Goal: Task Accomplishment & Management: Manage account settings

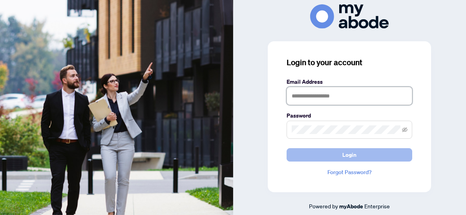
type input "**********"
click at [335, 157] on button "Login" at bounding box center [349, 154] width 126 height 13
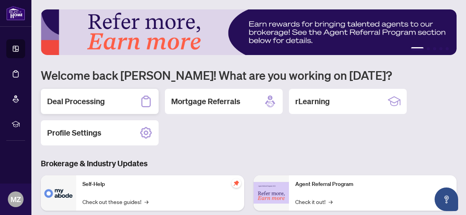
click at [104, 98] on h2 "Deal Processing" at bounding box center [76, 101] width 58 height 11
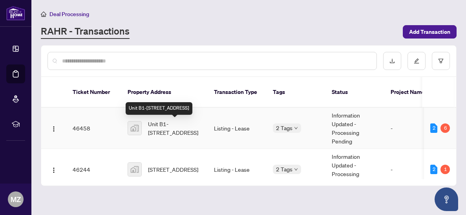
click at [177, 132] on span "Unit B1-[STREET_ADDRESS]" at bounding box center [174, 127] width 53 height 17
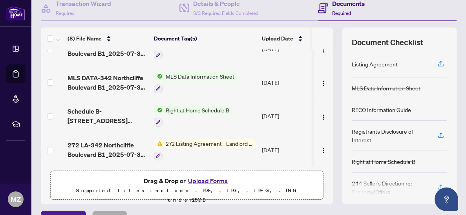
scroll to position [84, 0]
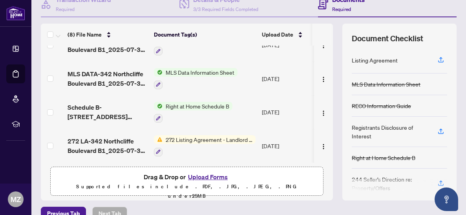
click at [206, 175] on button "Upload Forms" at bounding box center [208, 176] width 44 height 10
click at [220, 175] on button "Upload Forms" at bounding box center [208, 176] width 44 height 10
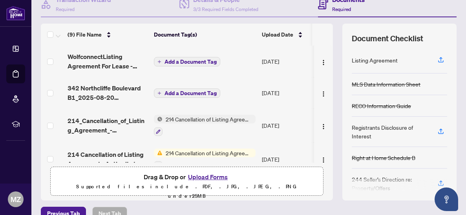
scroll to position [0, 0]
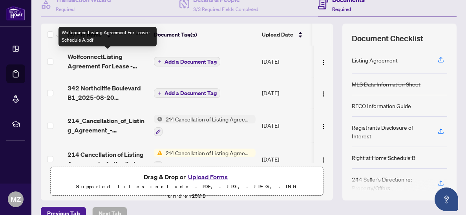
click at [87, 59] on span "WolfconnectListing Agreement For Lease - Schedule A.pdf" at bounding box center [107, 61] width 80 height 19
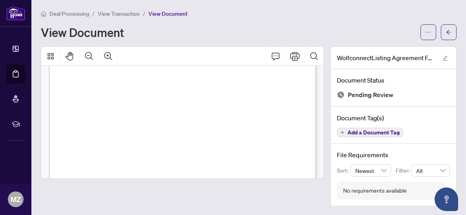
scroll to position [240, 0]
click at [213, 154] on span "The Canadian Real Estate Association (CREA) and identify the real estate profes…" at bounding box center [144, 155] width 138 height 3
click at [446, 36] on span "button" at bounding box center [448, 32] width 5 height 13
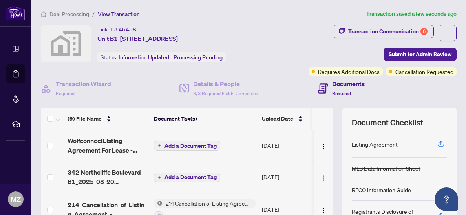
click at [260, 146] on td "[DATE]" at bounding box center [284, 144] width 53 height 31
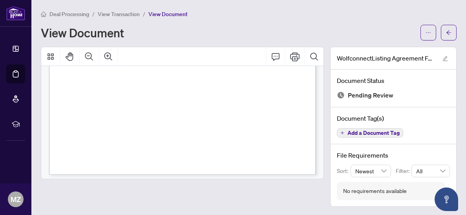
scroll to position [252, 0]
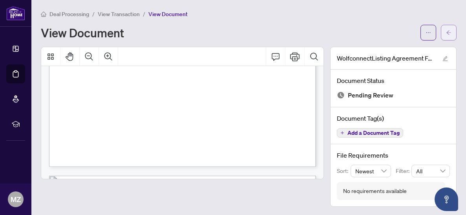
click at [449, 32] on icon "arrow-left" at bounding box center [448, 32] width 5 height 4
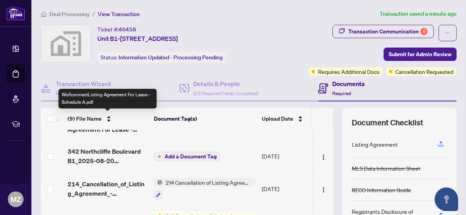
scroll to position [22, 0]
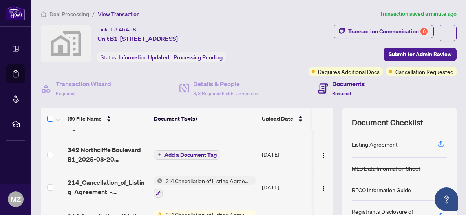
click at [51, 122] on label at bounding box center [50, 118] width 6 height 9
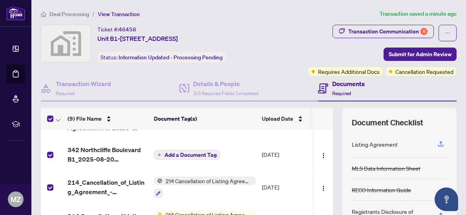
click at [51, 123] on th at bounding box center [53, 118] width 24 height 22
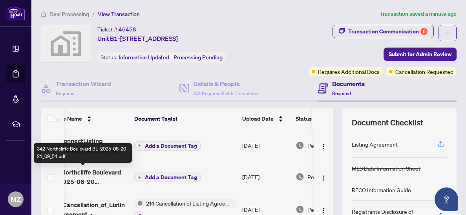
scroll to position [0, 30]
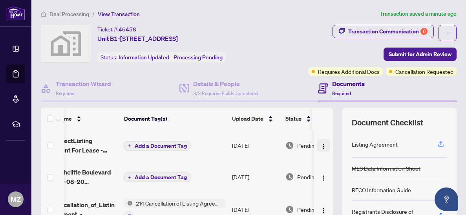
click at [323, 148] on span "button" at bounding box center [323, 145] width 6 height 9
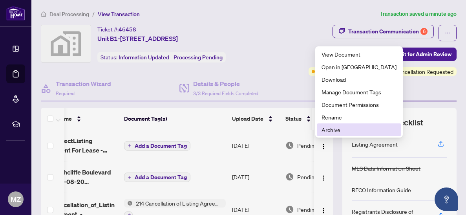
click at [331, 130] on span "Archive" at bounding box center [358, 129] width 75 height 9
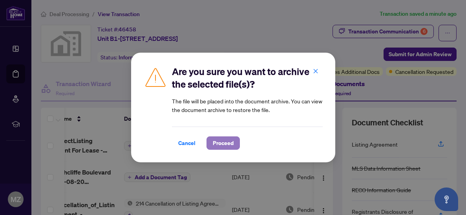
click at [225, 145] on span "Proceed" at bounding box center [223, 142] width 21 height 13
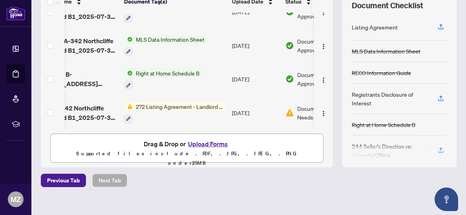
scroll to position [119, 0]
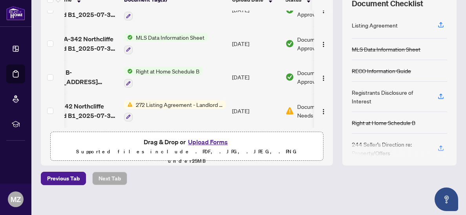
click at [223, 139] on button "Upload Forms" at bounding box center [208, 141] width 44 height 10
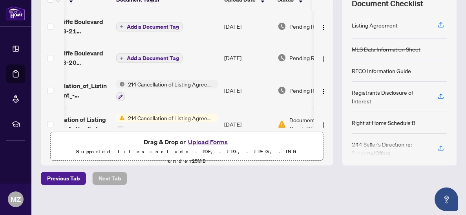
scroll to position [0, 0]
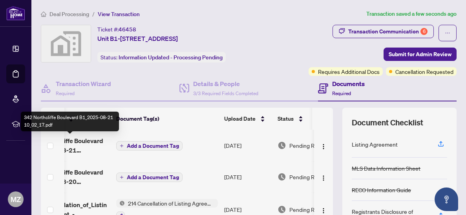
click at [92, 141] on span "342 Northcliffe Boulevard B1_2025-08-21 10_02_17.pdf" at bounding box center [70, 145] width 80 height 19
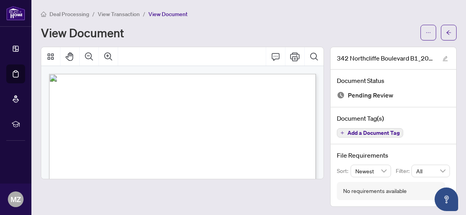
click at [449, 41] on div "Deal Processing / View Transaction / View Document View Document 342 Northcliff…" at bounding box center [248, 107] width 415 height 197
click at [451, 35] on span "button" at bounding box center [448, 32] width 5 height 13
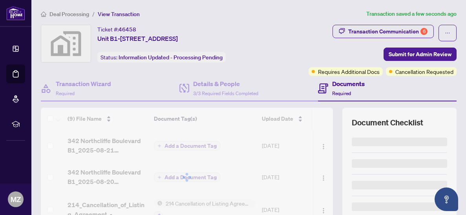
click at [451, 35] on button "button" at bounding box center [447, 33] width 18 height 16
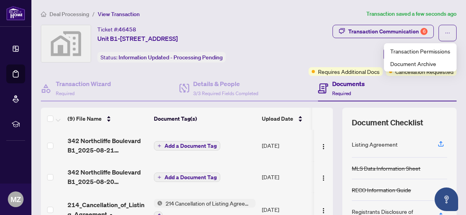
click at [371, 42] on div "Transaction Communication 6 Submit for Admin Review Requires Additional Docs Ca…" at bounding box center [363, 50] width 188 height 51
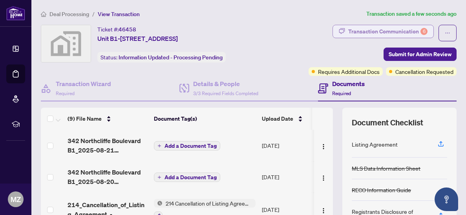
click at [391, 32] on div "Transaction Communication 6" at bounding box center [387, 31] width 79 height 13
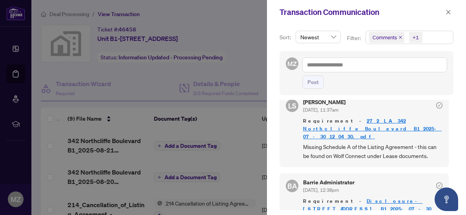
scroll to position [412, 0]
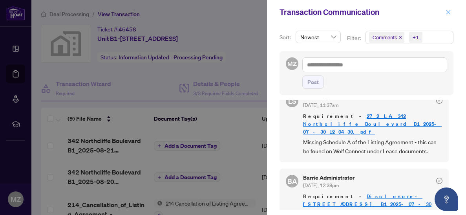
click at [445, 13] on icon "close" at bounding box center [447, 11] width 5 height 5
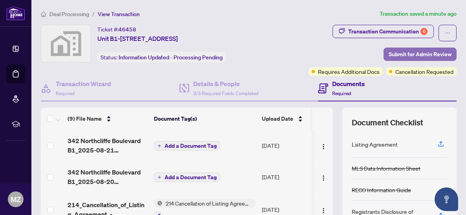
click at [420, 53] on span "Submit for Admin Review" at bounding box center [419, 54] width 63 height 13
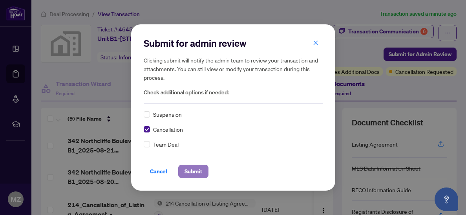
click at [195, 173] on span "Submit" at bounding box center [193, 171] width 18 height 13
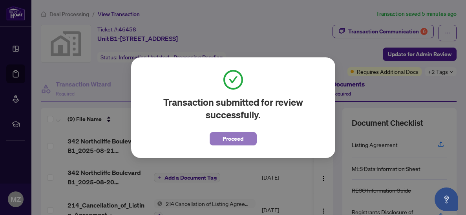
click at [225, 141] on span "Proceed" at bounding box center [232, 138] width 21 height 13
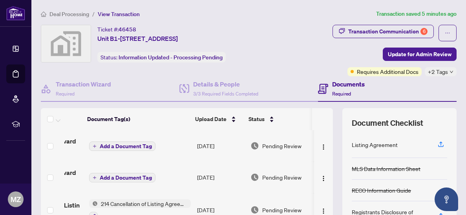
scroll to position [0, 0]
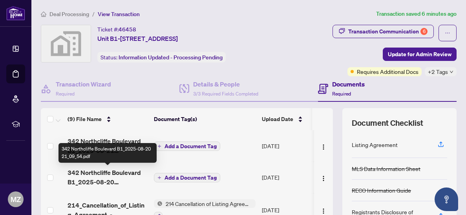
click at [99, 181] on span "342 Northcliffe Boulevard B1_2025-08-20 21_09_54.pdf" at bounding box center [107, 176] width 80 height 19
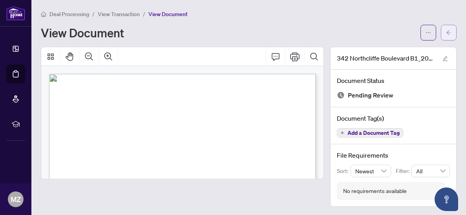
click at [451, 31] on icon "arrow-left" at bounding box center [448, 32] width 5 height 5
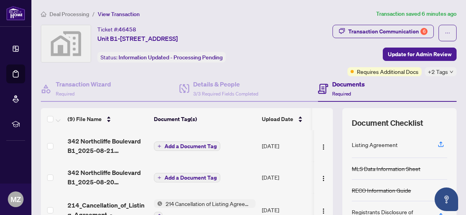
click at [177, 179] on span "Add a Document Tag" at bounding box center [190, 177] width 52 height 5
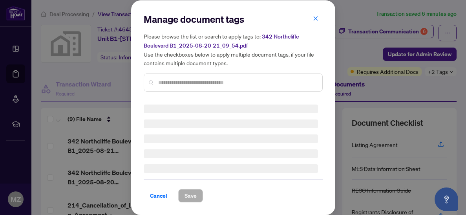
click at [181, 83] on input "text" at bounding box center [237, 82] width 158 height 9
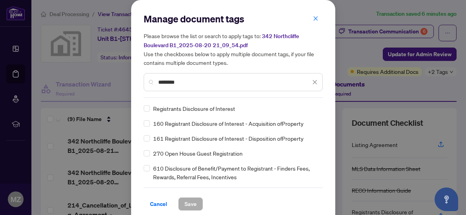
type input "********"
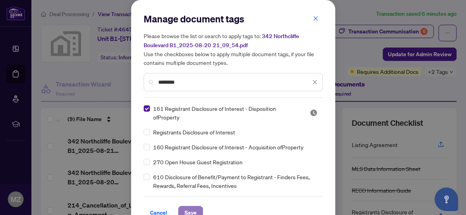
click at [186, 206] on span "Save" at bounding box center [190, 212] width 12 height 13
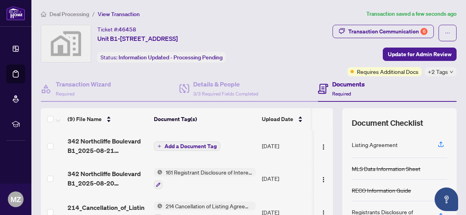
click at [164, 147] on span "Add a Document Tag" at bounding box center [190, 145] width 52 height 5
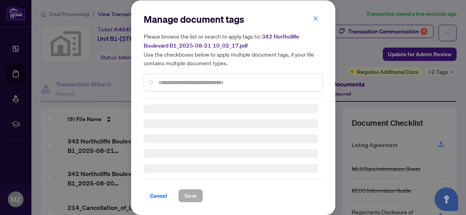
click at [175, 82] on input "text" at bounding box center [237, 82] width 158 height 9
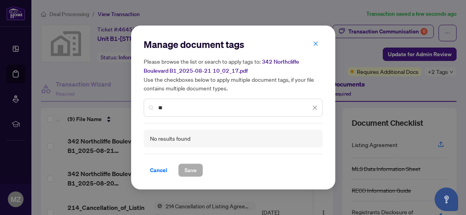
type input "*"
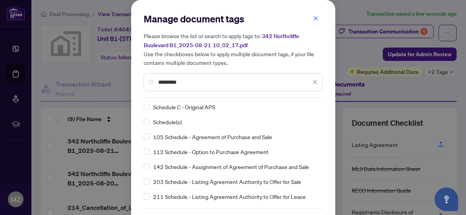
scroll to position [29, 0]
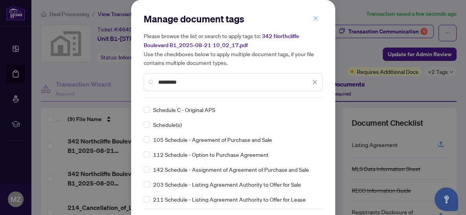
type input "********"
click at [317, 21] on span "button" at bounding box center [315, 18] width 5 height 13
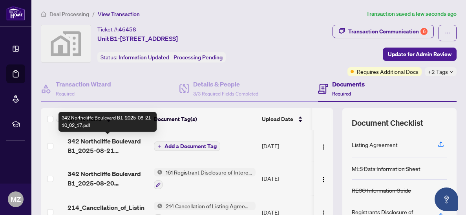
click at [93, 147] on span "342 Northcliffe Boulevard B1_2025-08-21 10_02_17.pdf" at bounding box center [107, 145] width 80 height 19
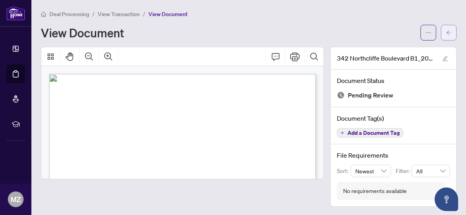
click at [447, 34] on icon "arrow-left" at bounding box center [448, 32] width 5 height 5
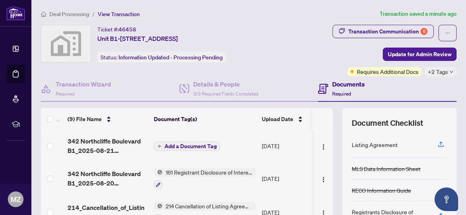
click at [189, 147] on span "Add a Document Tag" at bounding box center [190, 145] width 52 height 5
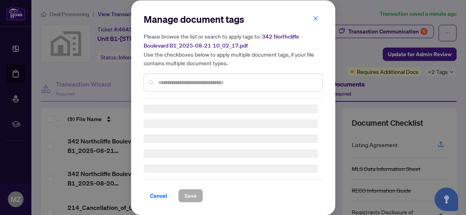
click at [185, 86] on input "text" at bounding box center [237, 82] width 158 height 9
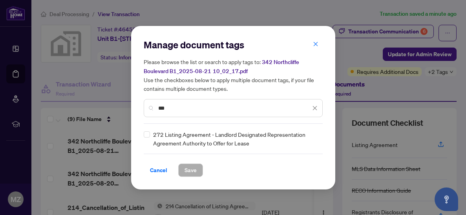
type input "***"
click at [188, 167] on span "Save" at bounding box center [190, 170] width 12 height 13
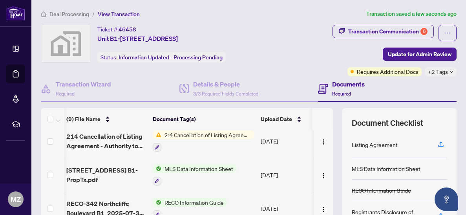
scroll to position [109, 1]
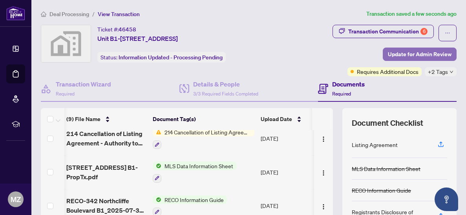
click at [419, 54] on span "Update for Admin Review" at bounding box center [420, 54] width 64 height 13
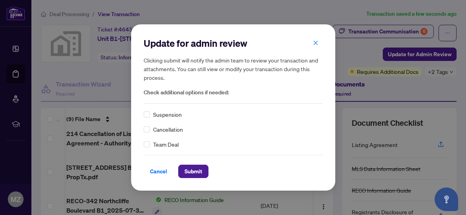
click at [222, 131] on div "Cancellation" at bounding box center [233, 129] width 179 height 9
click at [156, 173] on span "Cancel" at bounding box center [158, 171] width 17 height 13
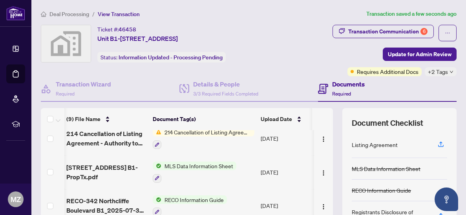
click at [452, 73] on icon "down" at bounding box center [451, 72] width 4 height 4
click at [277, 62] on div "Ticket #: 46458 [STREET_ADDRESS] Status: Information Updated - Processing Pendi…" at bounding box center [159, 44] width 237 height 38
click at [393, 74] on span "Requires Additional Docs" at bounding box center [388, 71] width 62 height 9
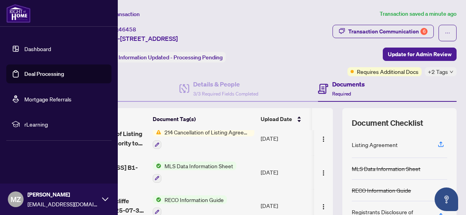
click at [24, 51] on link "Dashboard" at bounding box center [37, 48] width 27 height 7
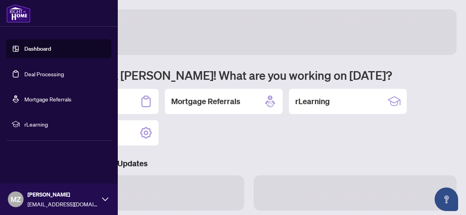
click at [24, 51] on link "Dashboard" at bounding box center [37, 48] width 27 height 7
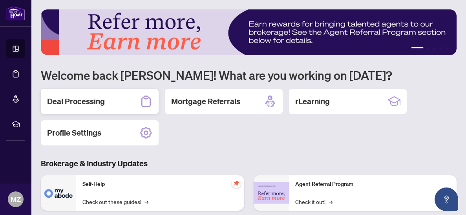
click at [106, 97] on div "Deal Processing" at bounding box center [100, 101] width 118 height 25
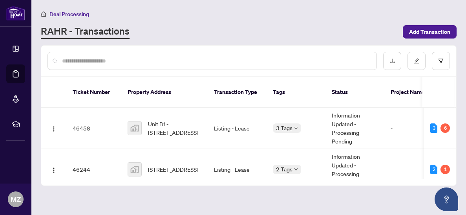
click at [93, 60] on input "text" at bounding box center [216, 60] width 308 height 9
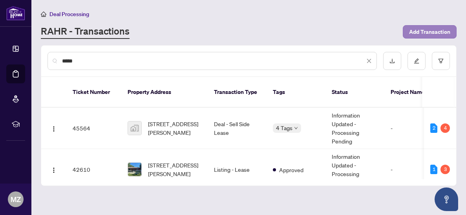
type input "****"
click at [427, 34] on span "Add Transaction" at bounding box center [429, 31] width 41 height 13
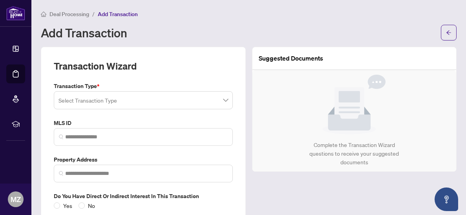
click at [226, 102] on span at bounding box center [142, 100] width 169 height 15
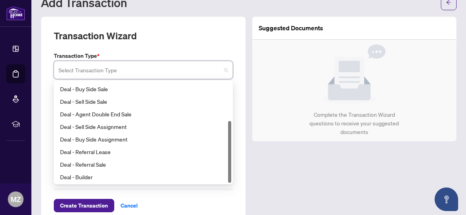
scroll to position [31, 0]
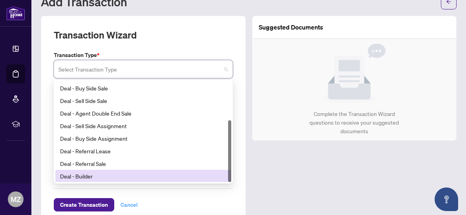
click at [118, 205] on div "Create Transaction Cancel" at bounding box center [143, 194] width 179 height 33
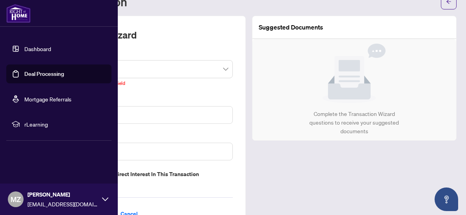
click at [24, 51] on link "Dashboard" at bounding box center [37, 48] width 27 height 7
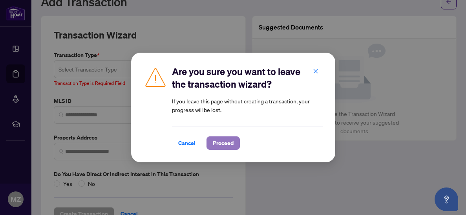
click at [216, 143] on span "Proceed" at bounding box center [223, 142] width 21 height 13
